Goal: Check status: Check status

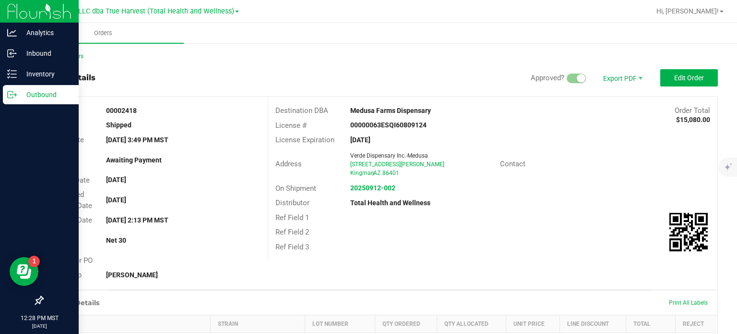
click at [33, 85] on div "Outbound" at bounding box center [41, 94] width 76 height 19
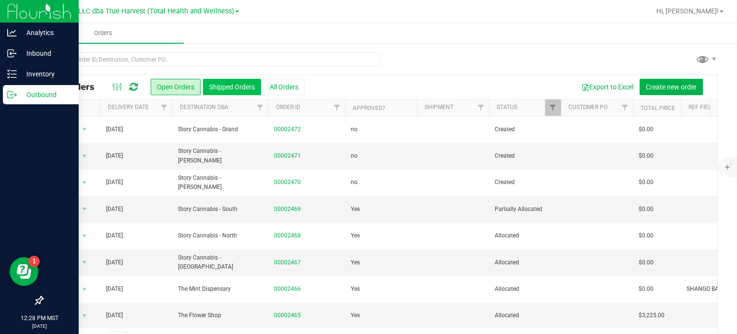
click at [234, 89] on button "Shipped Orders" at bounding box center [232, 87] width 58 height 16
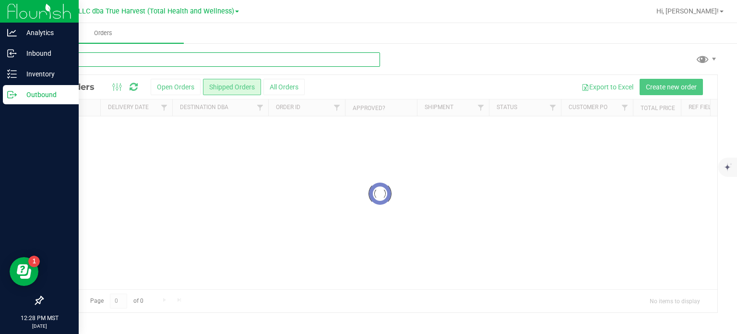
click at [167, 61] on input "text" at bounding box center [211, 59] width 338 height 14
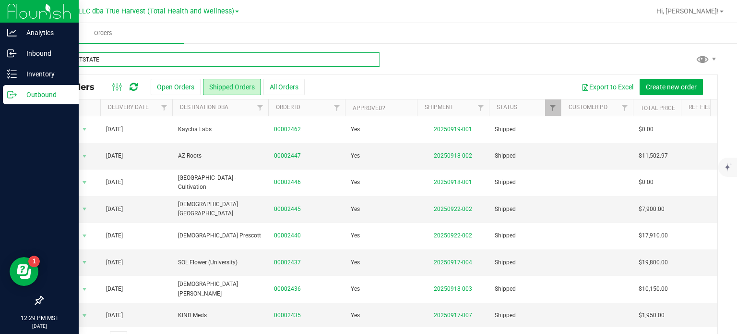
type input "COPPERTSTATE"
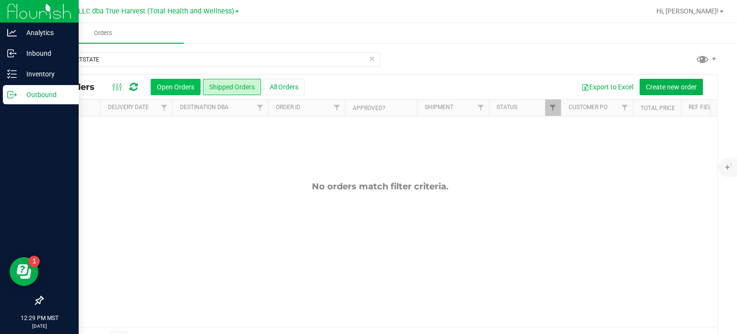
click at [191, 83] on button "Open Orders" at bounding box center [176, 87] width 50 height 16
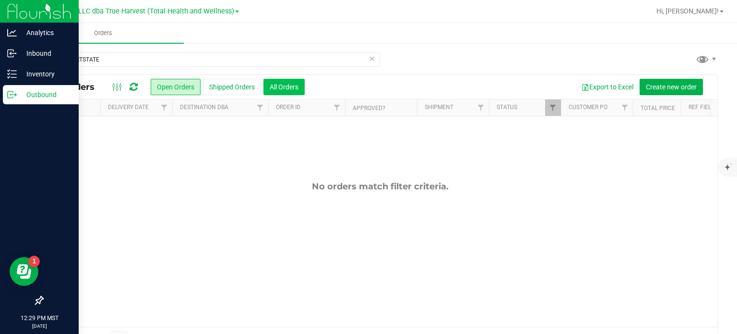
click at [283, 82] on button "All Orders" at bounding box center [283, 87] width 41 height 16
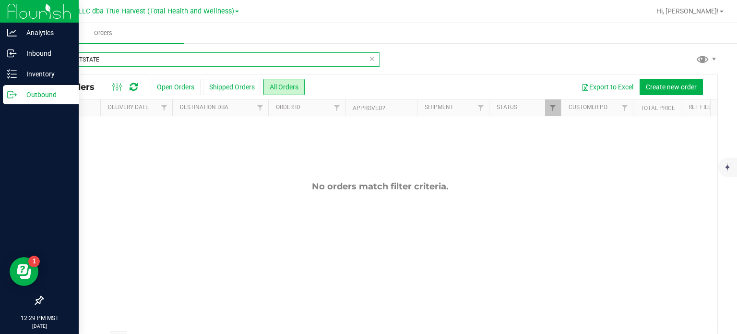
click at [81, 59] on input "COPPERTSTATE" at bounding box center [211, 59] width 338 height 14
click at [79, 57] on input "COPPERSTATE" at bounding box center [211, 59] width 338 height 14
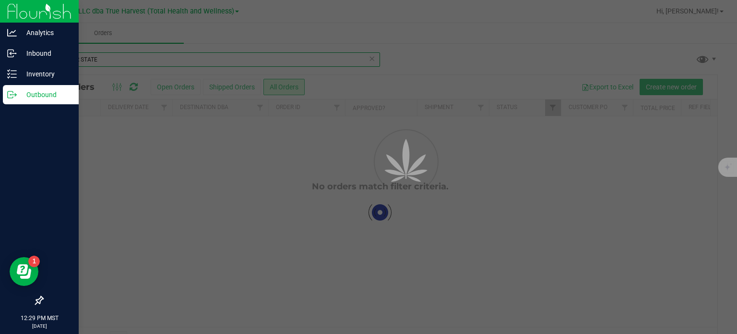
click at [306, 60] on input "COPPER STATE" at bounding box center [211, 59] width 338 height 14
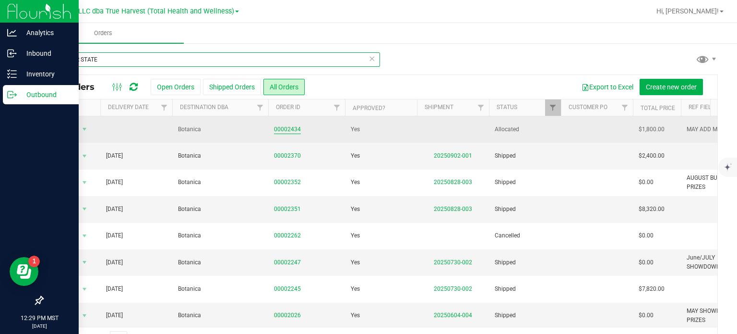
type input "COPPER STATE"
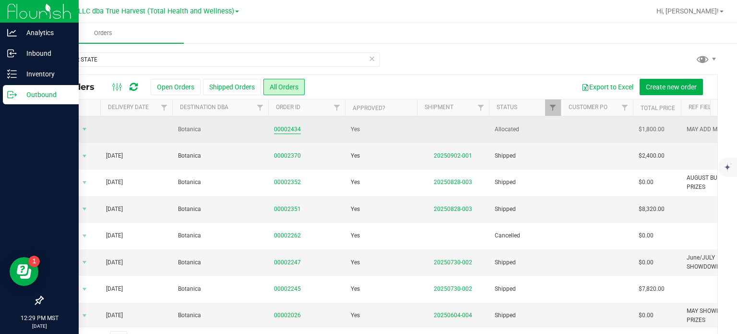
click at [275, 125] on link "00002434" at bounding box center [287, 129] width 27 height 9
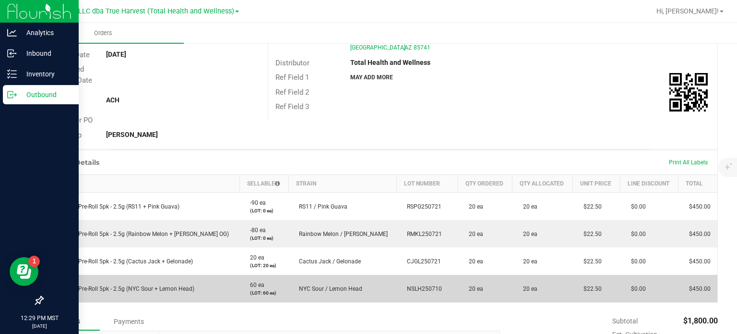
scroll to position [116, 0]
